Goal: Check status: Check status

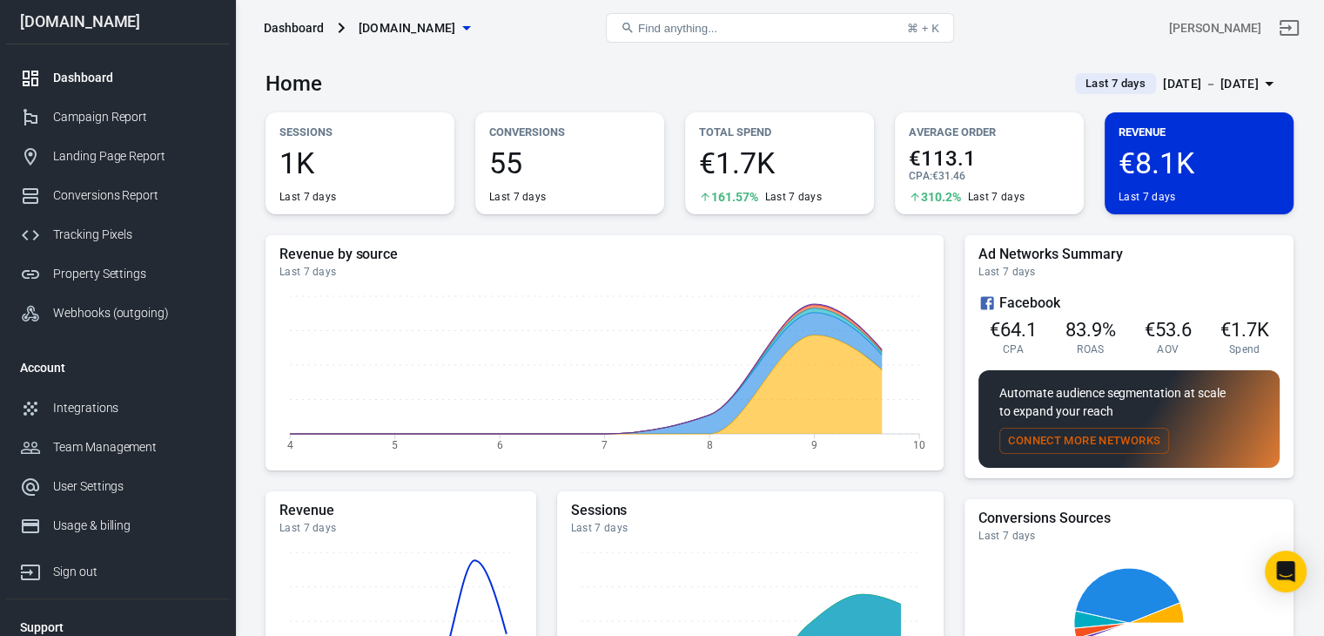
click at [1182, 86] on div "Sep 4 － Sep 10, 2025" at bounding box center [1211, 84] width 96 height 22
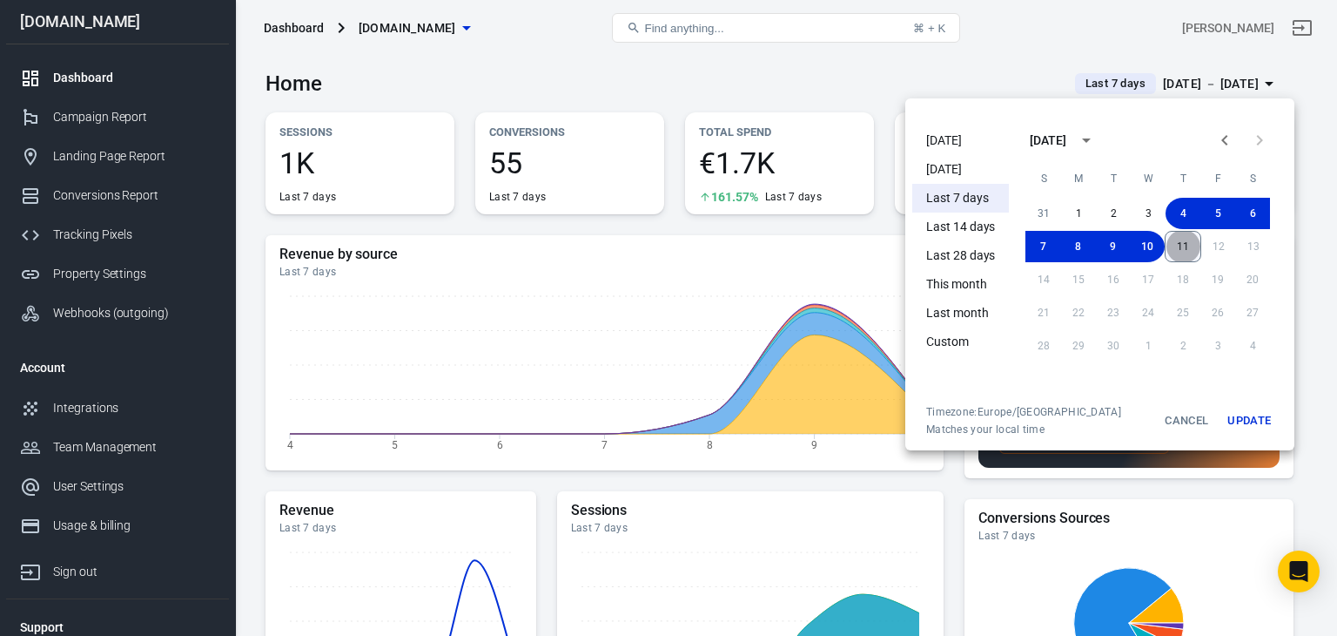
click at [1187, 234] on button "11" at bounding box center [1183, 246] width 37 height 31
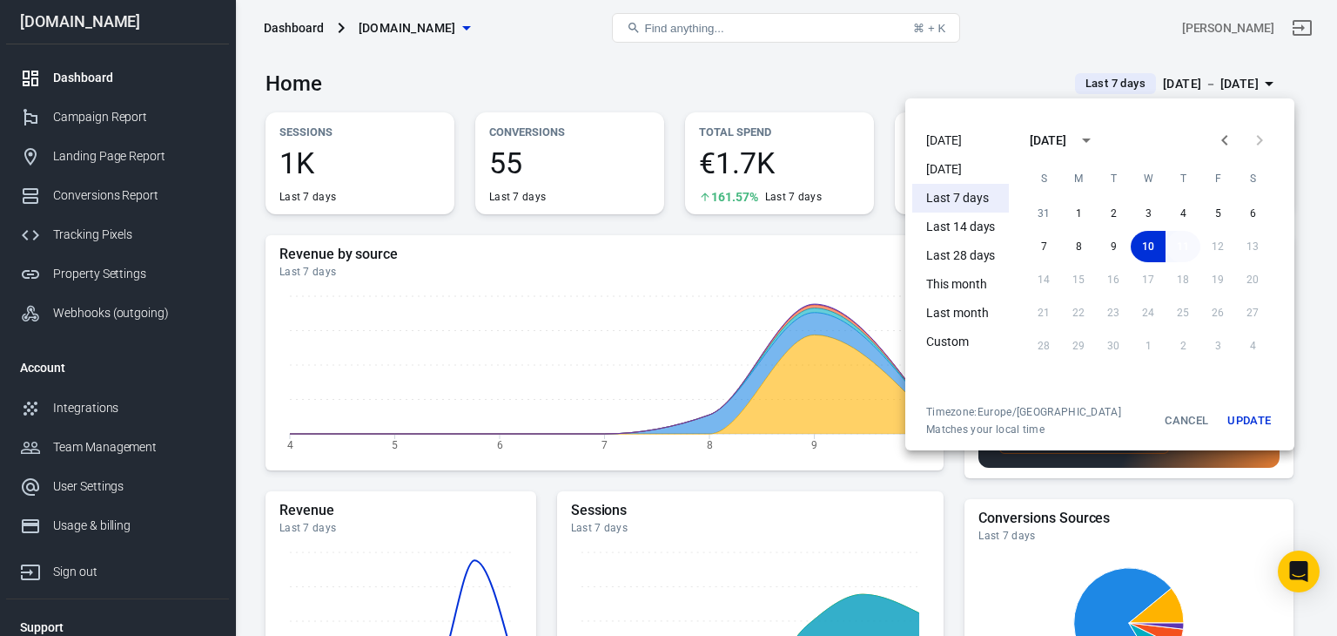
click at [1189, 251] on button "11" at bounding box center [1183, 246] width 35 height 31
click at [1261, 422] on button "Update" at bounding box center [1249, 420] width 56 height 31
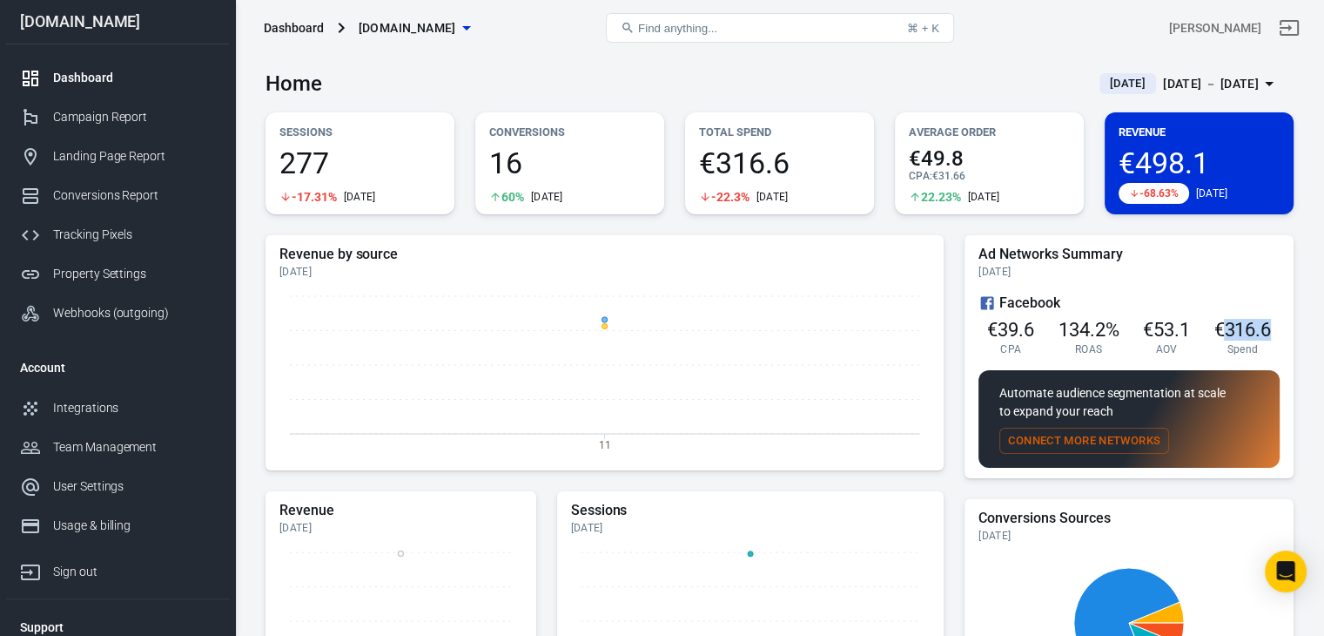
drag, startPoint x: 1220, startPoint y: 326, endPoint x: 1295, endPoint y: 326, distance: 75.7
click at [1295, 326] on div "Home Today Sep 11 － Sep 11, 2025 Sessions 277 -17.31% Today Conversions 16 60% …" at bounding box center [779, 622] width 1089 height 1133
click at [1274, 356] on div "Facebook €39.6 CPA 134.2% ROAS €53.1 AOV €316.6 Spend" at bounding box center [1129, 324] width 301 height 77
click at [65, 109] on div "Campaign Report" at bounding box center [134, 117] width 162 height 18
